Goal: Information Seeking & Learning: Learn about a topic

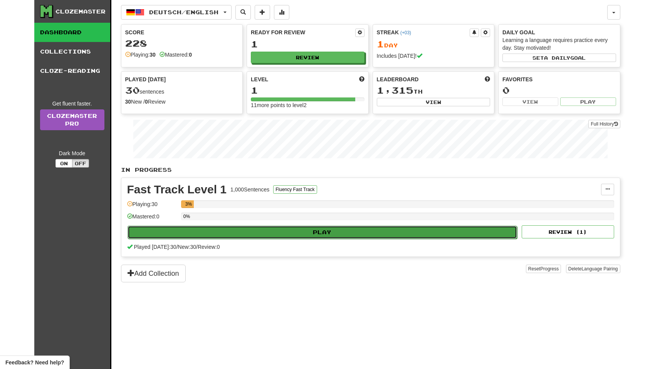
click at [320, 233] on button "Play" at bounding box center [322, 232] width 390 height 13
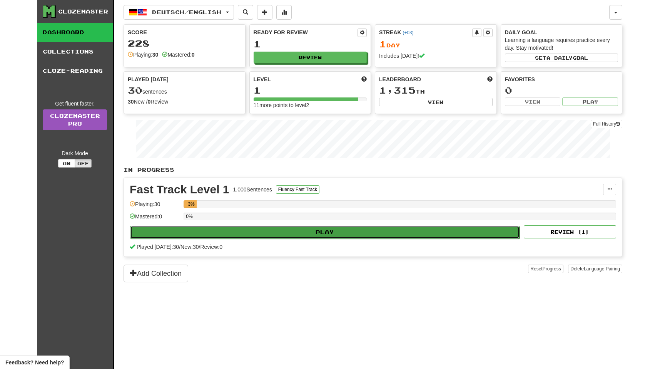
select select "**"
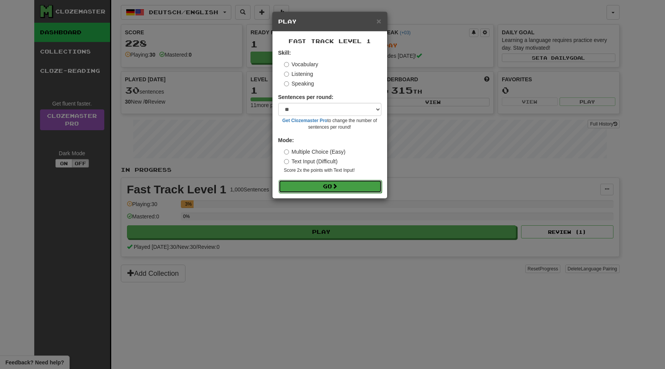
click at [331, 188] on button "Go" at bounding box center [330, 186] width 103 height 13
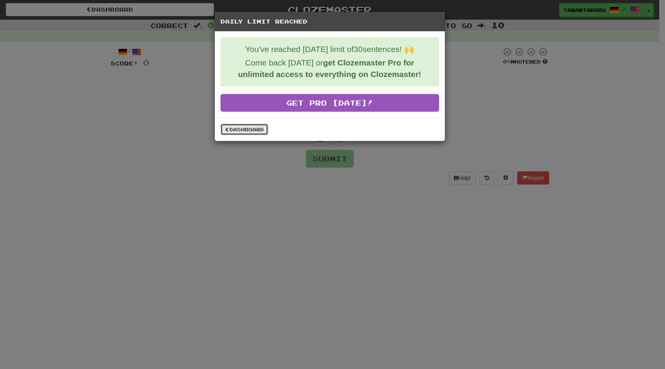
click at [248, 131] on link "Dashboard" at bounding box center [245, 130] width 48 height 12
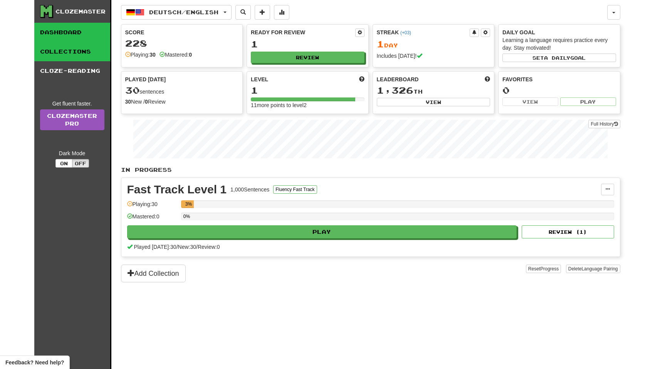
click at [82, 55] on link "Collections" at bounding box center [72, 51] width 76 height 19
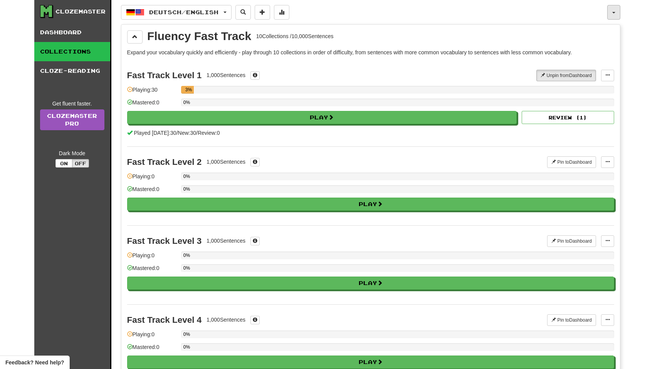
click at [618, 12] on button "button" at bounding box center [613, 12] width 13 height 15
